Goal: Transaction & Acquisition: Purchase product/service

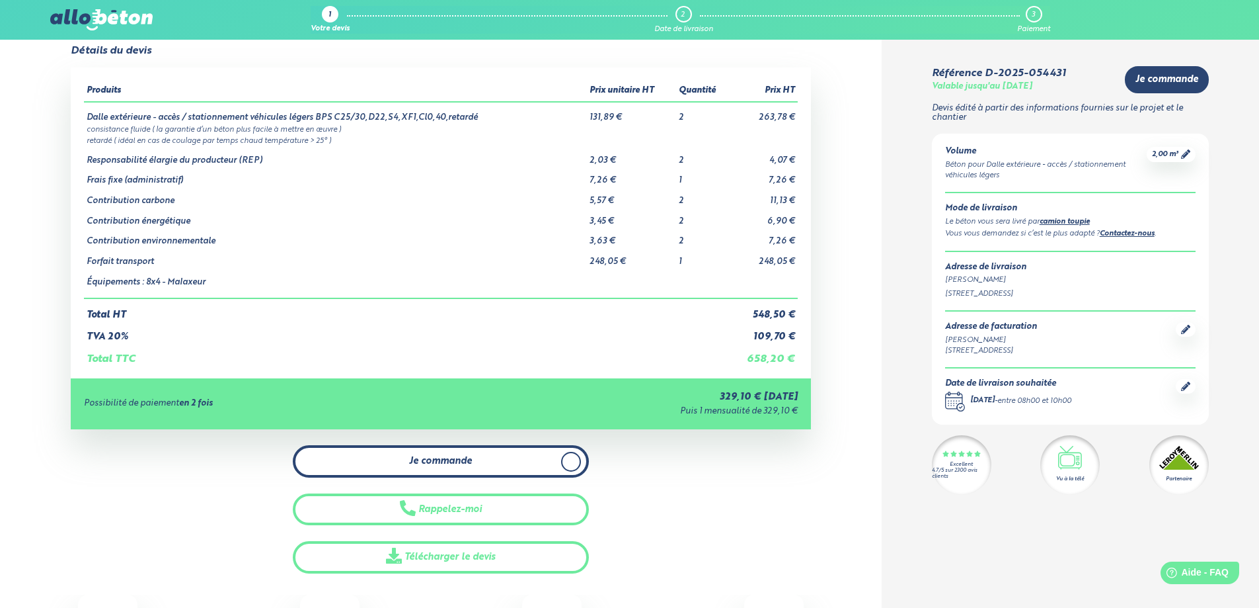
click at [445, 456] on span "Je commande" at bounding box center [440, 461] width 63 height 11
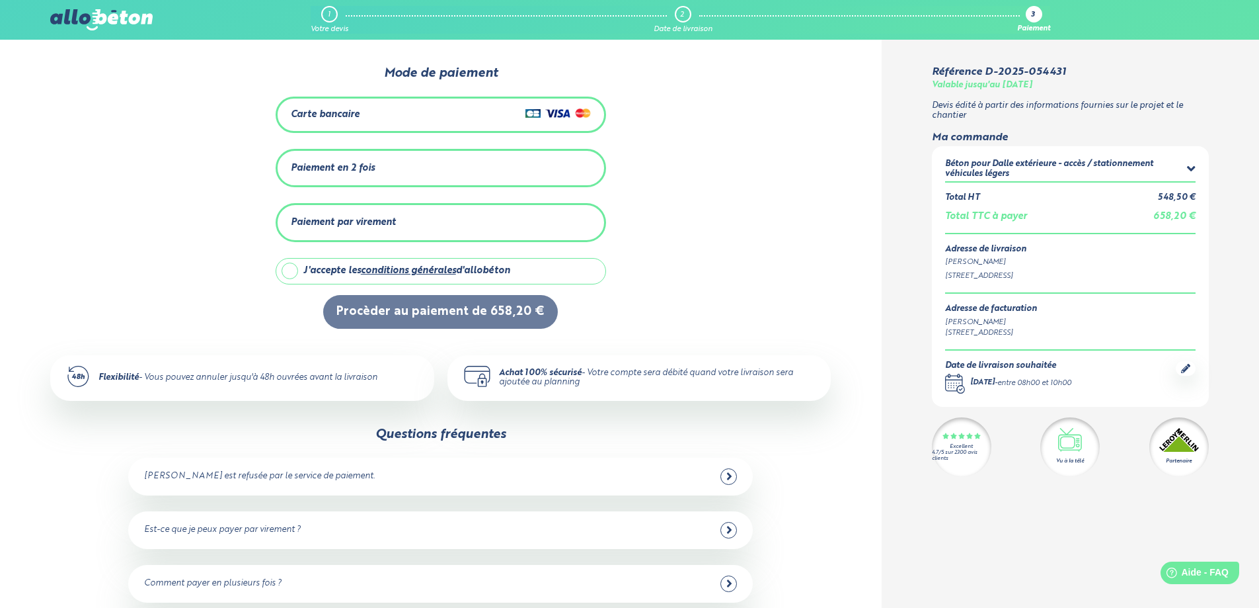
click at [369, 163] on div "Paiement en 2 fois" at bounding box center [441, 168] width 300 height 22
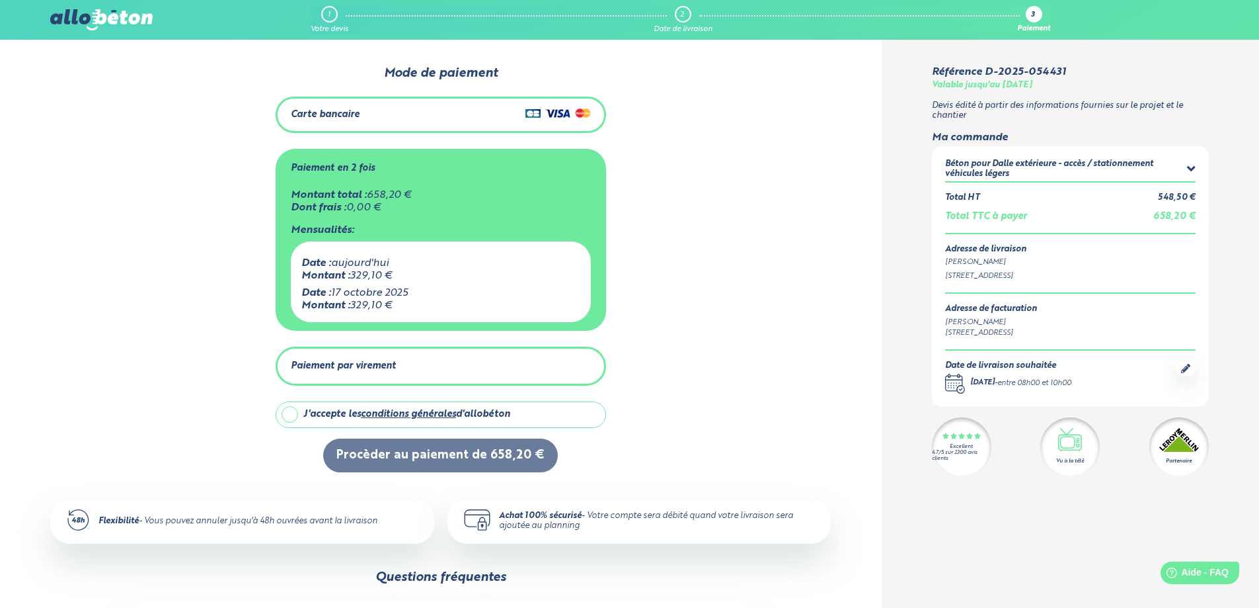
click at [294, 401] on label "J'accepte les conditions générales d'allobéton" at bounding box center [441, 414] width 331 height 26
checkbox input "true"
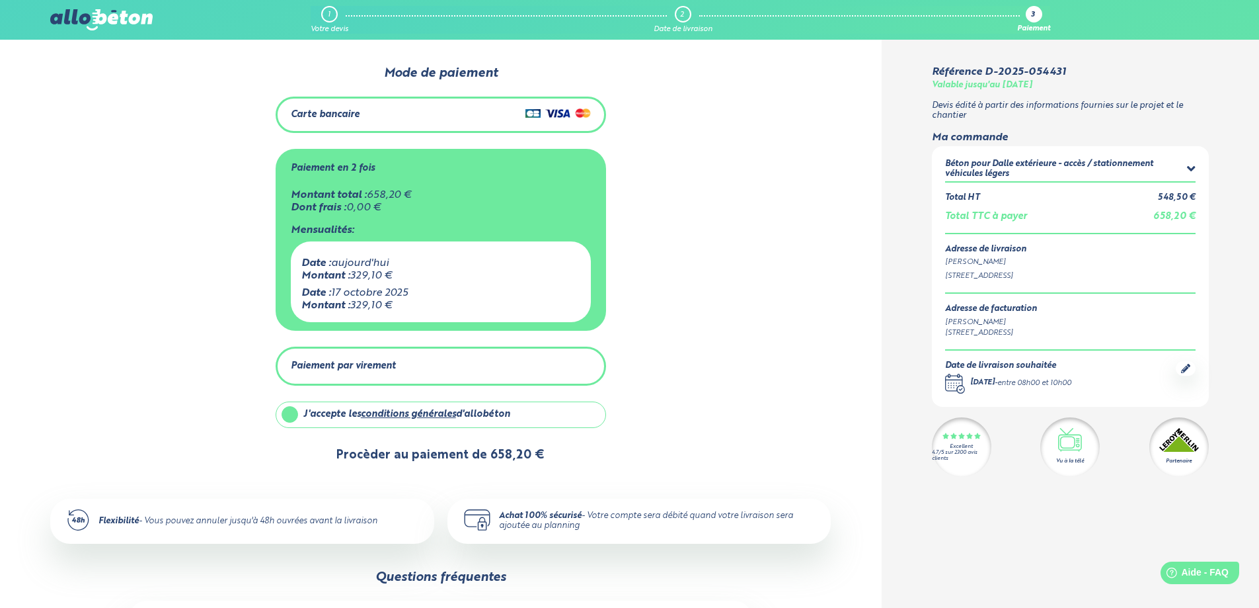
click at [426, 438] on button "Procèder au paiement de 658,20 €" at bounding box center [440, 455] width 235 height 34
